Goal: Task Accomplishment & Management: Use online tool/utility

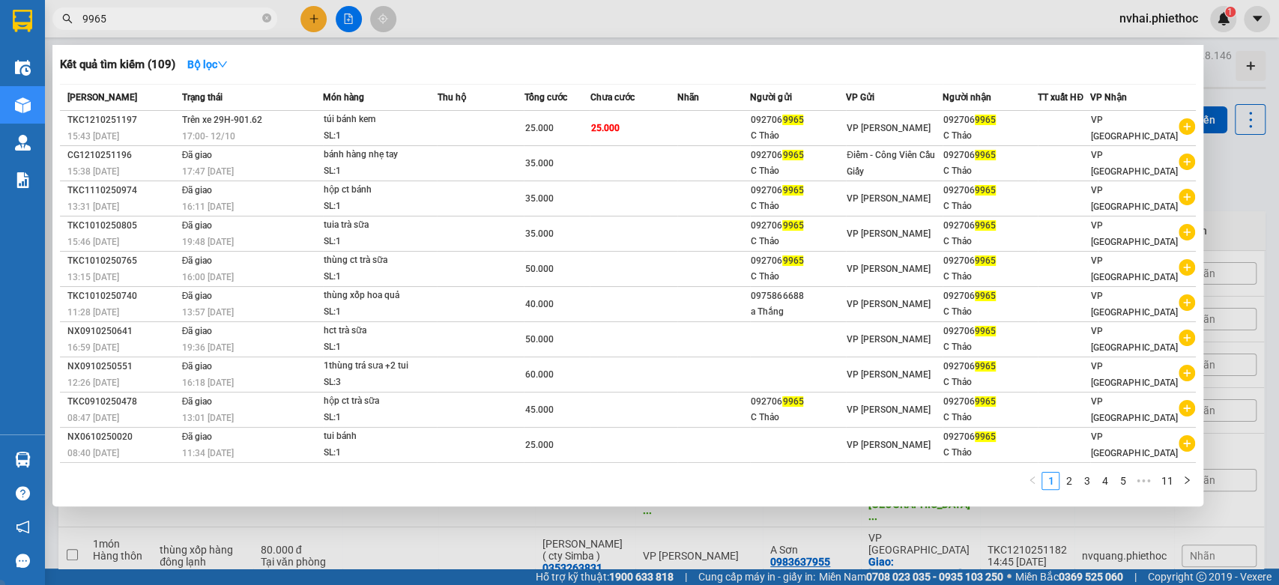
click at [203, 17] on input "9965" at bounding box center [170, 18] width 177 height 16
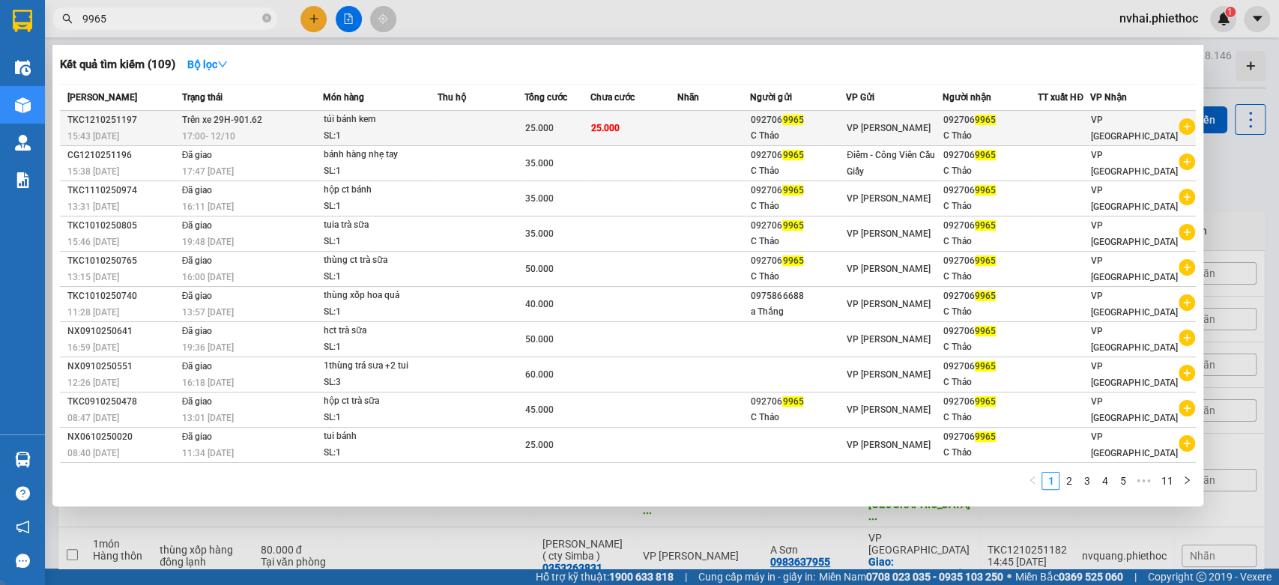
click at [378, 121] on div "túi bánh kem" at bounding box center [380, 120] width 112 height 16
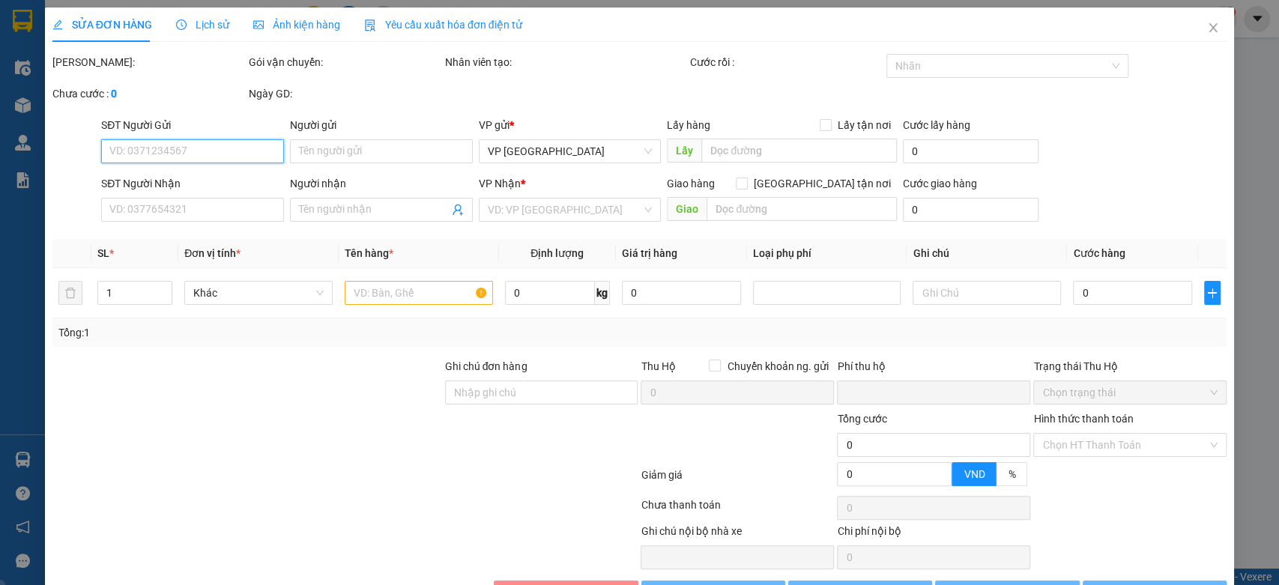
type input "0927069965"
type input "C Thảo"
type input "0927069965"
type input "C Thảo"
type input "0"
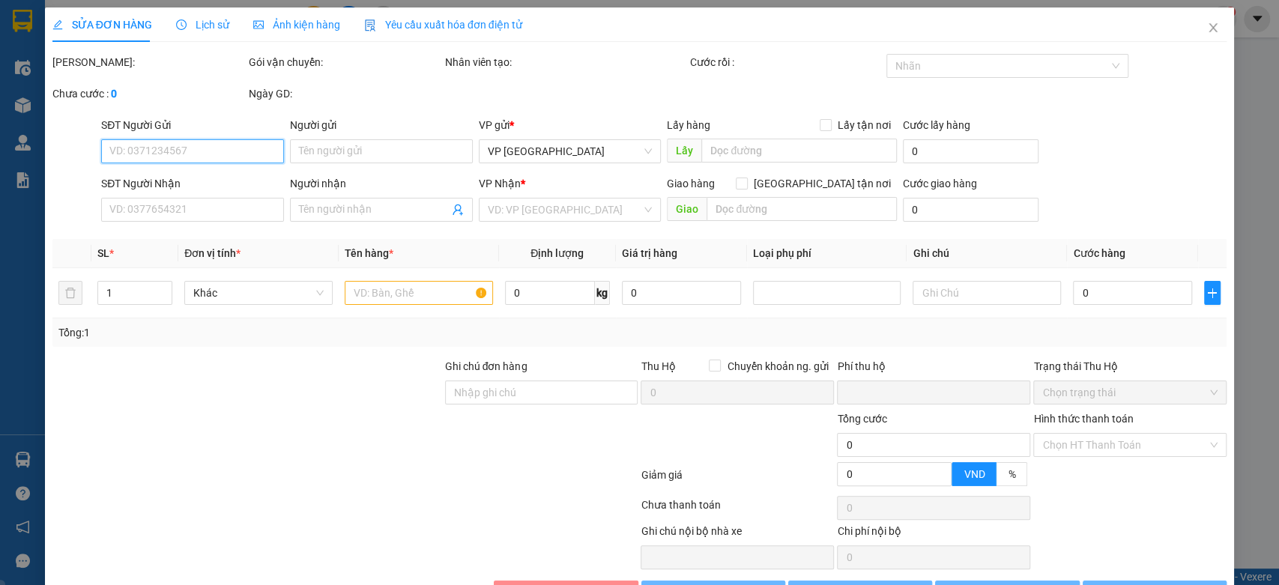
type input "25.000"
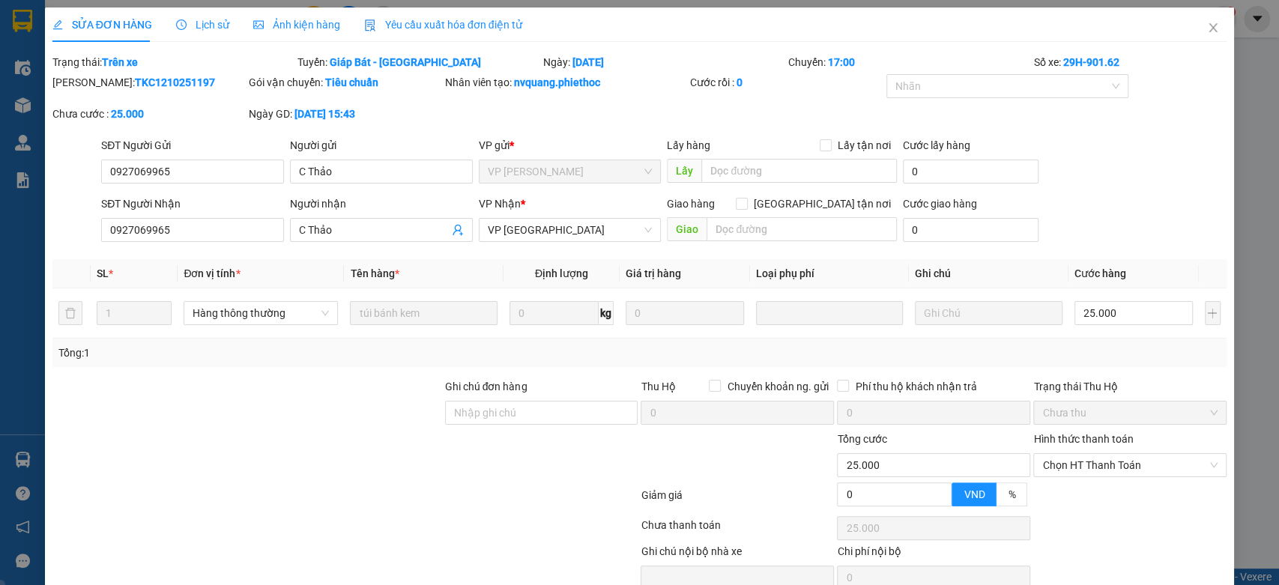
click at [201, 34] on div "Lịch sử" at bounding box center [202, 24] width 53 height 34
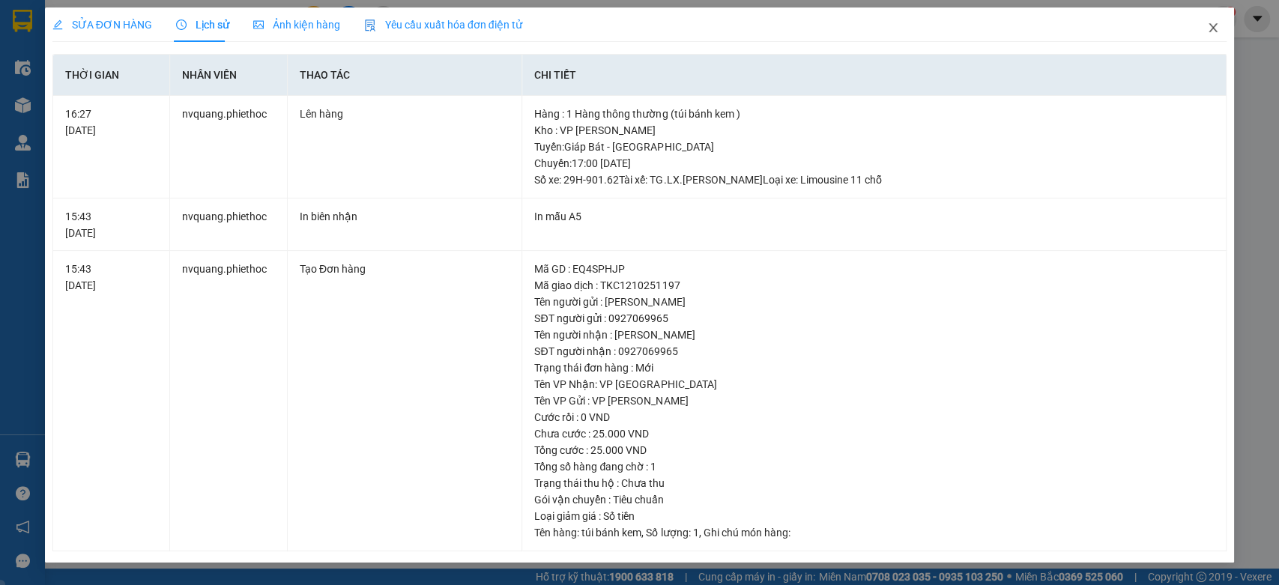
click at [1212, 30] on icon "close" at bounding box center [1213, 28] width 12 height 12
